Goal: Navigation & Orientation: Find specific page/section

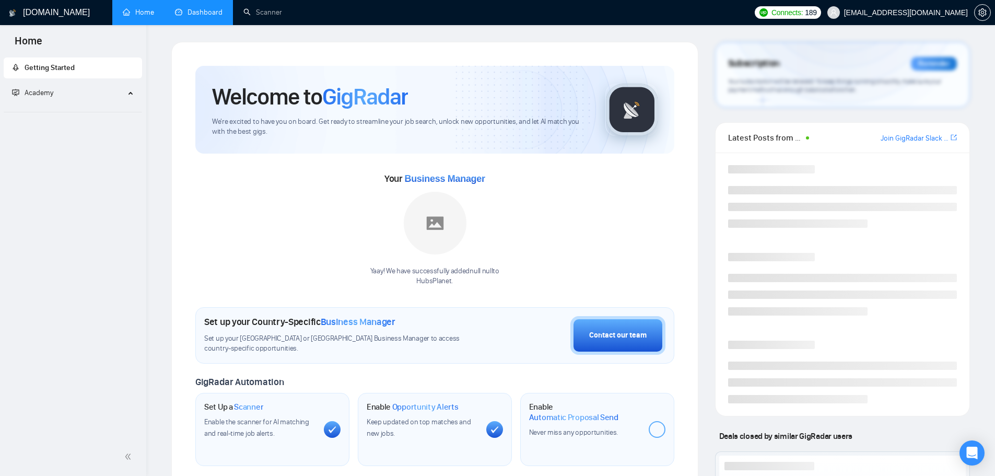
click at [198, 10] on li "Dashboard" at bounding box center [198, 12] width 68 height 25
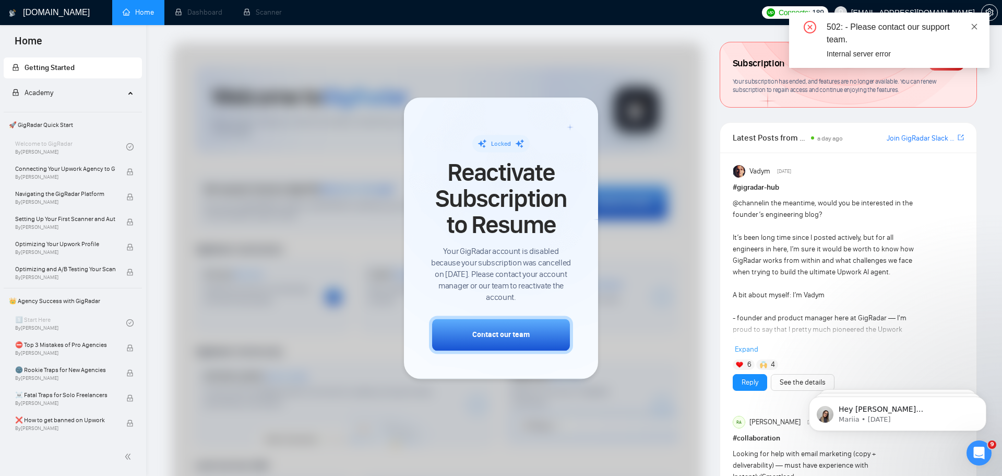
click at [978, 26] on icon "close" at bounding box center [974, 26] width 7 height 7
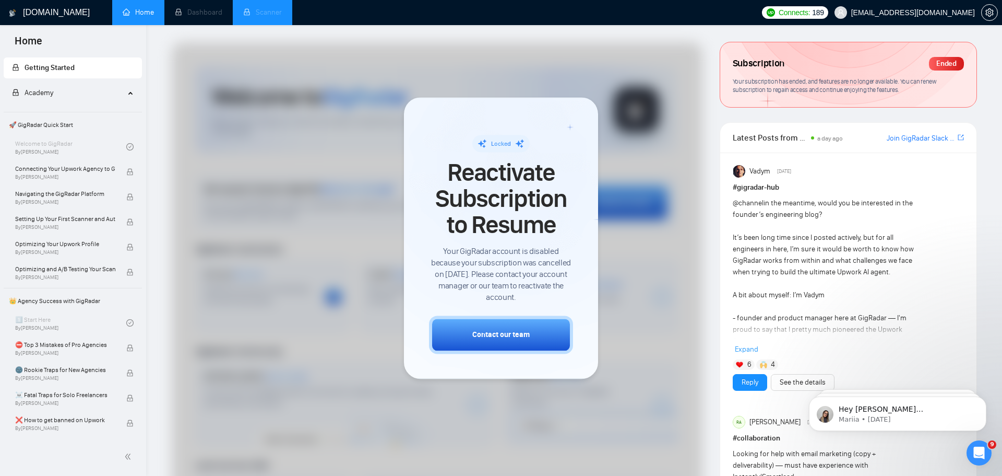
click at [268, 15] on li "Scanner" at bounding box center [263, 12] width 60 height 25
click at [198, 13] on li "Dashboard" at bounding box center [198, 12] width 68 height 25
click at [263, 12] on li "Scanner" at bounding box center [263, 12] width 60 height 25
click at [946, 62] on div "Ended" at bounding box center [946, 64] width 35 height 14
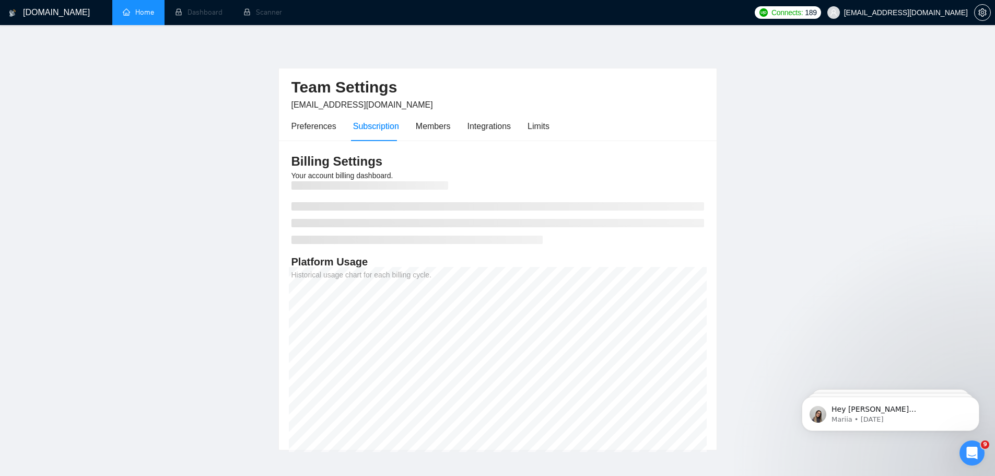
click at [153, 14] on link "Home" at bounding box center [138, 12] width 31 height 9
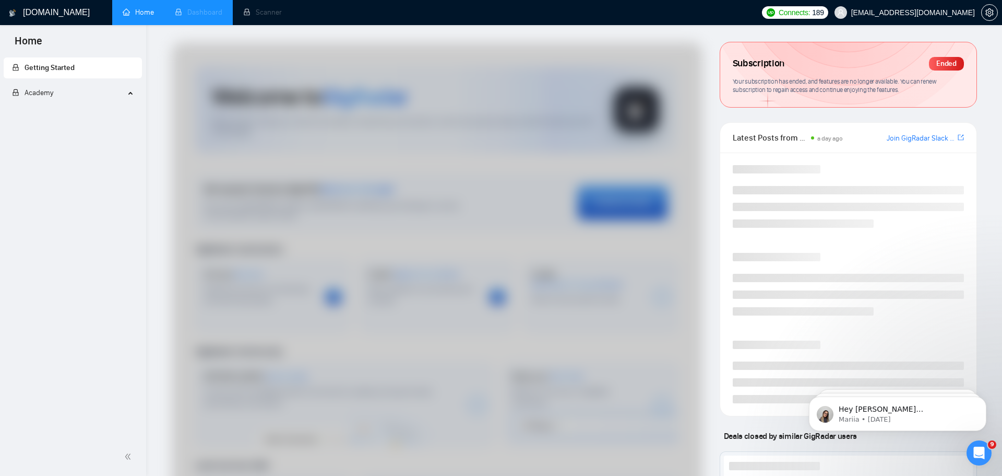
click at [185, 15] on li "Dashboard" at bounding box center [198, 12] width 68 height 25
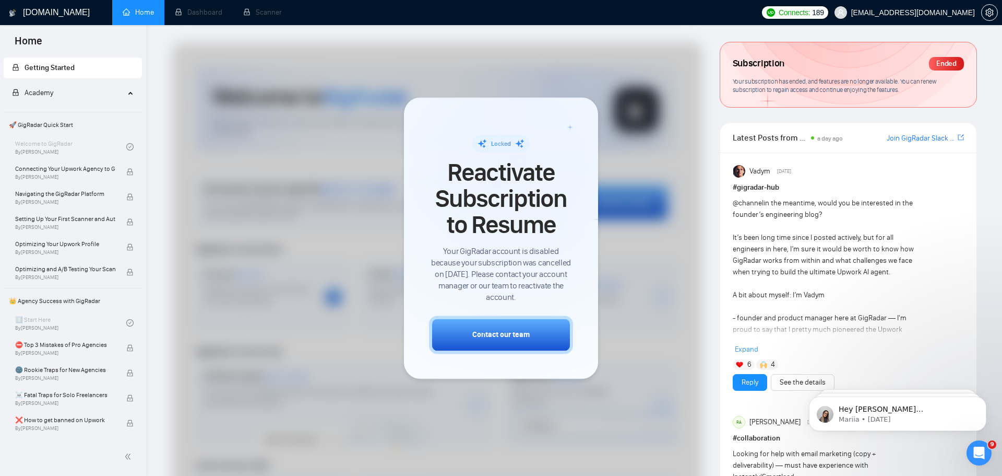
click at [151, 15] on link "Home" at bounding box center [138, 12] width 31 height 9
click at [269, 12] on li "Scanner" at bounding box center [263, 12] width 60 height 25
click at [212, 12] on li "Dashboard" at bounding box center [198, 12] width 68 height 25
click at [272, 16] on li "Scanner" at bounding box center [263, 12] width 60 height 25
click at [199, 14] on li "Dashboard" at bounding box center [198, 12] width 68 height 25
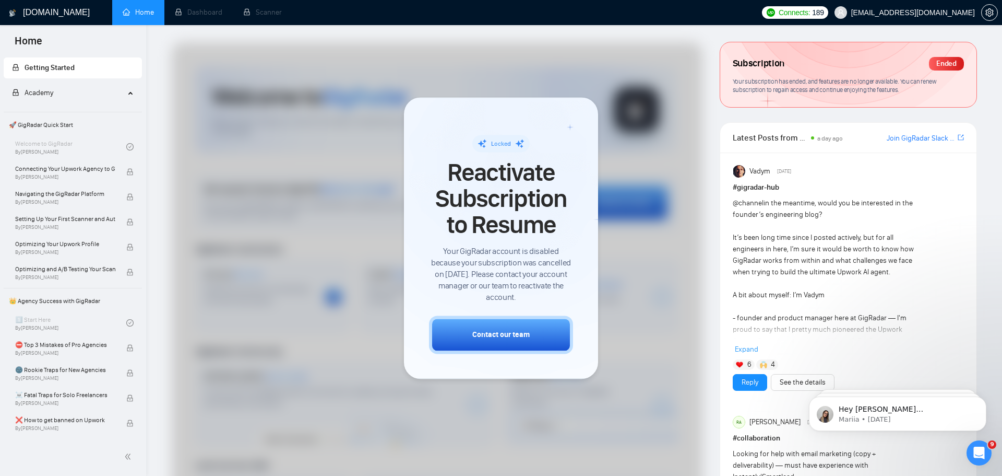
click at [149, 14] on link "Home" at bounding box center [138, 12] width 31 height 9
